Goal: Information Seeking & Learning: Learn about a topic

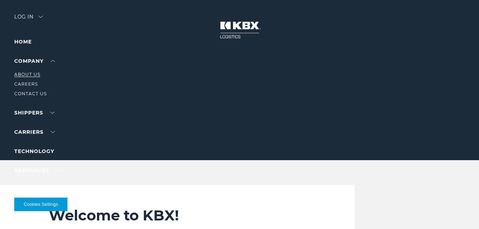
click at [31, 74] on link "About Us" at bounding box center [27, 74] width 26 height 5
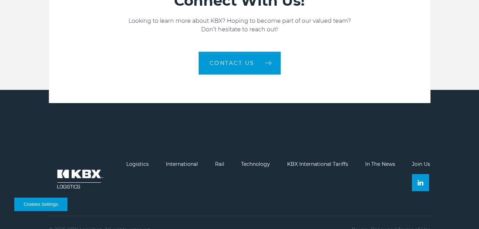
scroll to position [1150, 0]
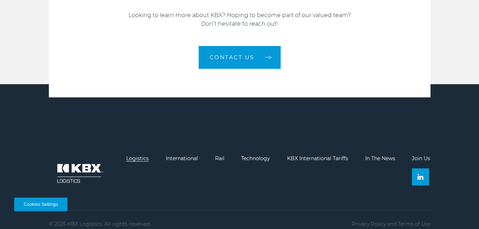
click at [142, 155] on link "Logistics" at bounding box center [137, 158] width 22 height 6
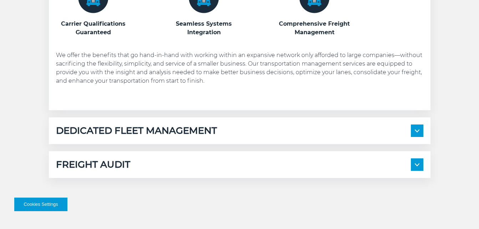
scroll to position [428, 0]
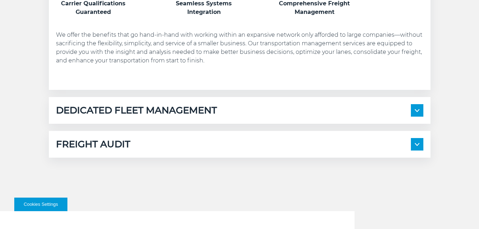
click at [415, 109] on img at bounding box center [417, 110] width 5 height 3
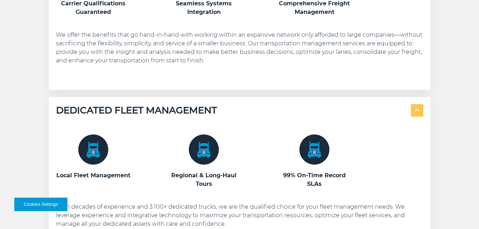
click at [416, 109] on img at bounding box center [417, 110] width 5 height 3
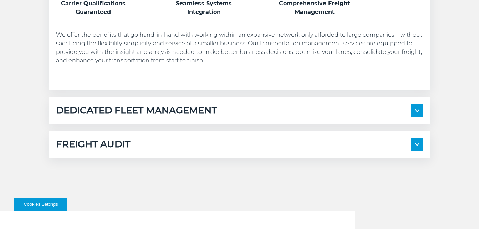
click at [418, 141] on span at bounding box center [417, 144] width 12 height 12
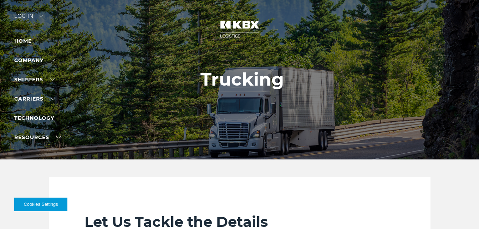
scroll to position [0, 0]
